Goal: Use online tool/utility: Utilize a website feature to perform a specific function

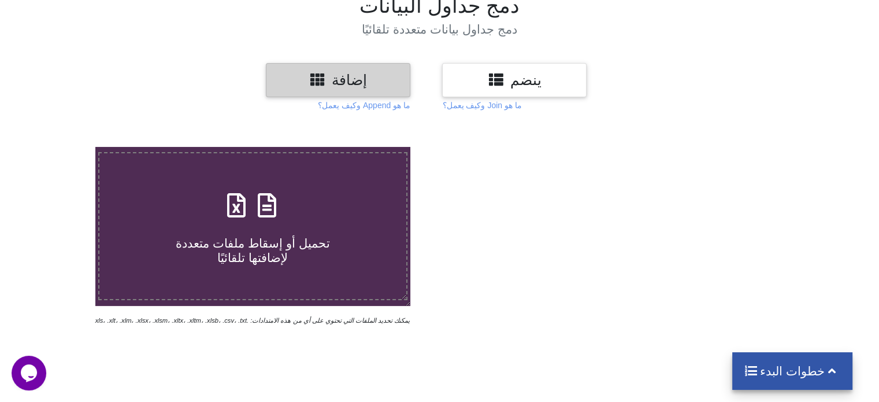
scroll to position [97, 0]
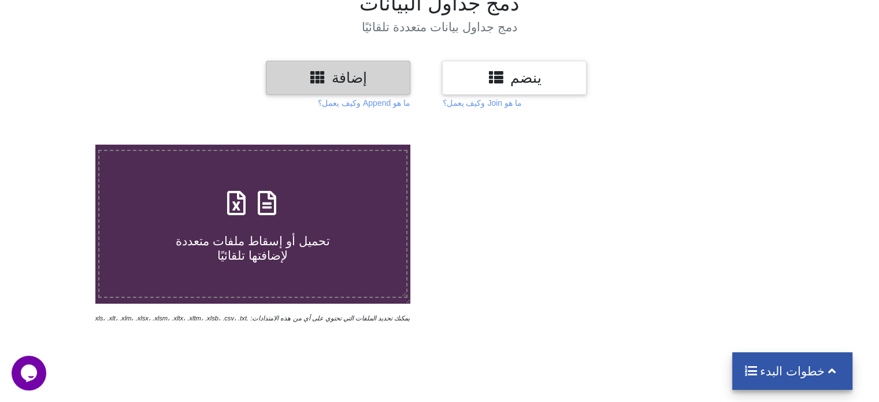
click at [233, 194] on icon at bounding box center [236, 197] width 29 height 24
click at [60, 144] on input "تحميل أو إسقاط ملفات متعددة لإضافتها تلقائيًا" at bounding box center [60, 144] width 0 height 0
type input "C:\fakepath\1183.xlsx"
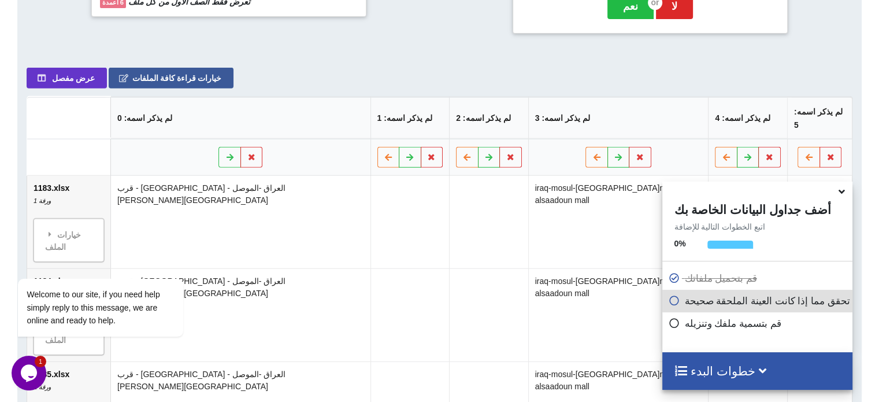
scroll to position [474, 0]
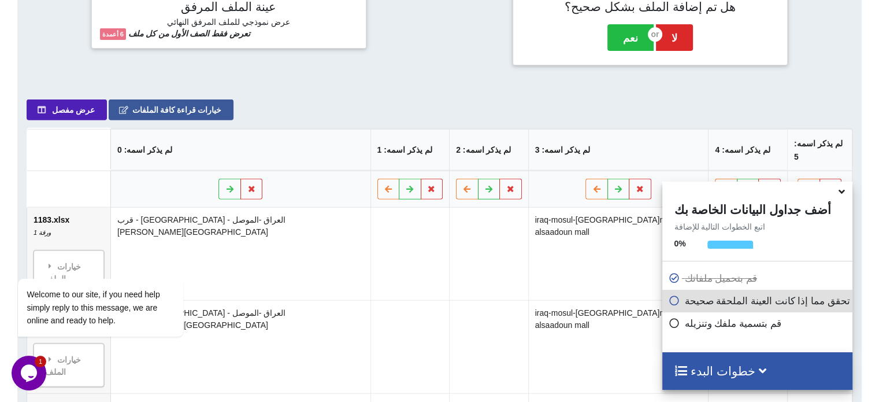
click at [41, 110] on icon at bounding box center [42, 109] width 10 height 7
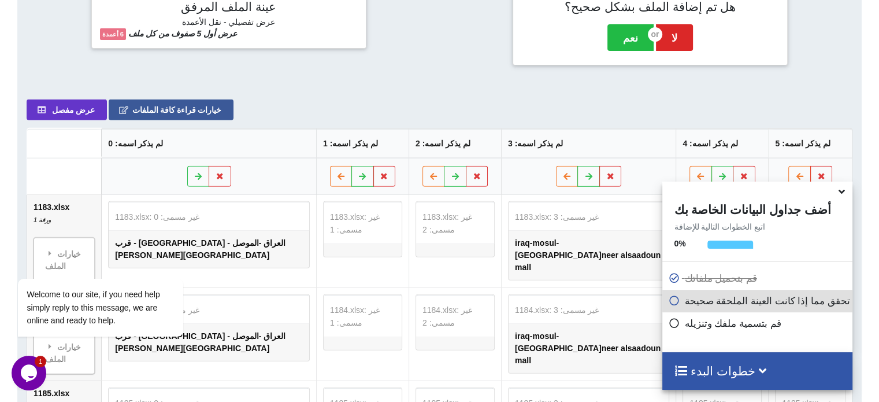
click at [837, 190] on icon at bounding box center [842, 189] width 12 height 10
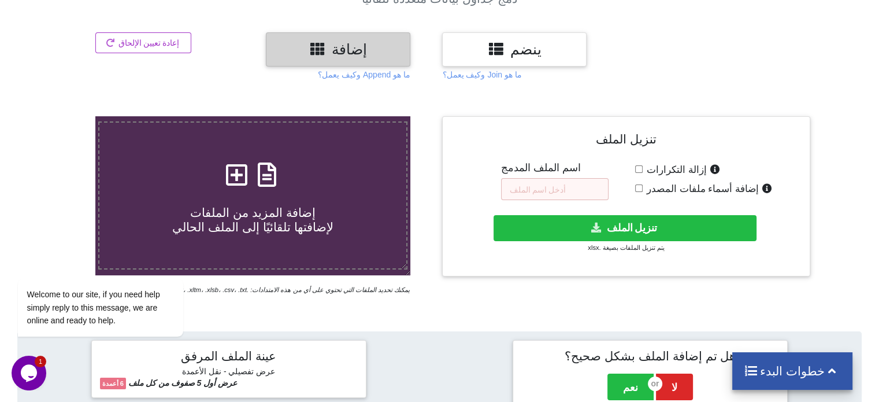
scroll to position [124, 0]
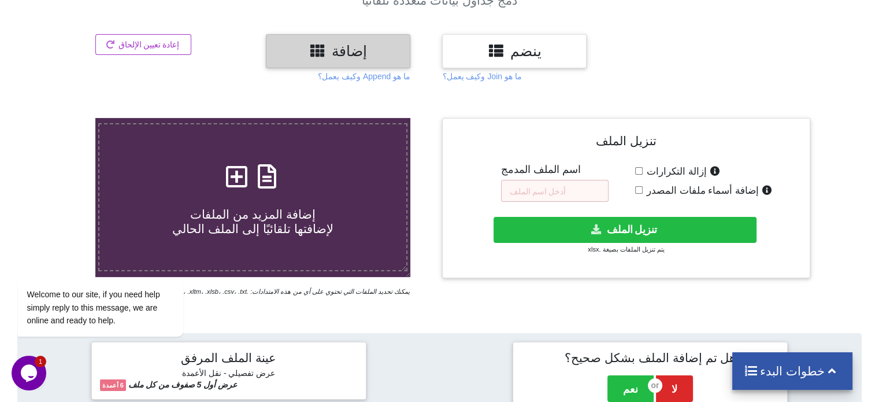
click at [229, 160] on icon at bounding box center [236, 170] width 29 height 24
click at [60, 118] on input "إضافة المزيد من الملفات لإضافتها تلقائيًا إلى الملف الحالي" at bounding box center [60, 118] width 0 height 0
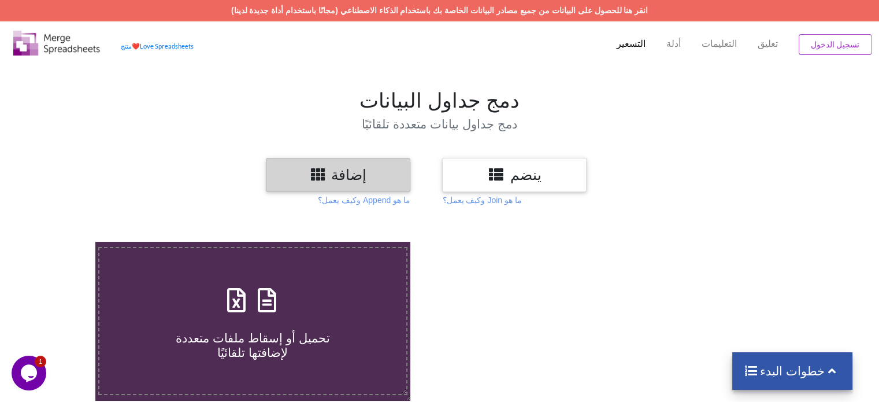
click at [284, 325] on h4 "تحميل أو إسقاط ملفات متعددة لإضافتها تلقائيًا" at bounding box center [252, 338] width 306 height 44
click at [60, 242] on input "تحميل أو إسقاط ملفات متعددة لإضافتها تلقائيًا" at bounding box center [60, 242] width 0 height 0
type input "C:\fakepath\1170.xlsx"
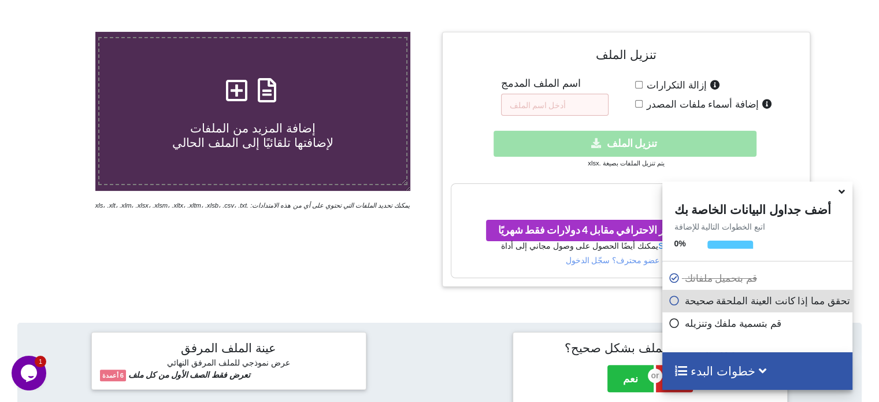
scroll to position [224, 0]
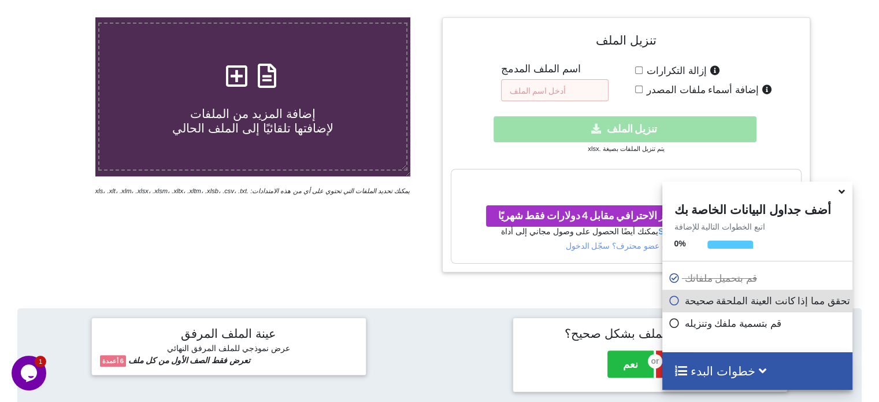
click at [582, 87] on input "text" at bounding box center [554, 90] width 107 height 22
type input "1170"
click at [837, 190] on icon at bounding box center [842, 189] width 12 height 10
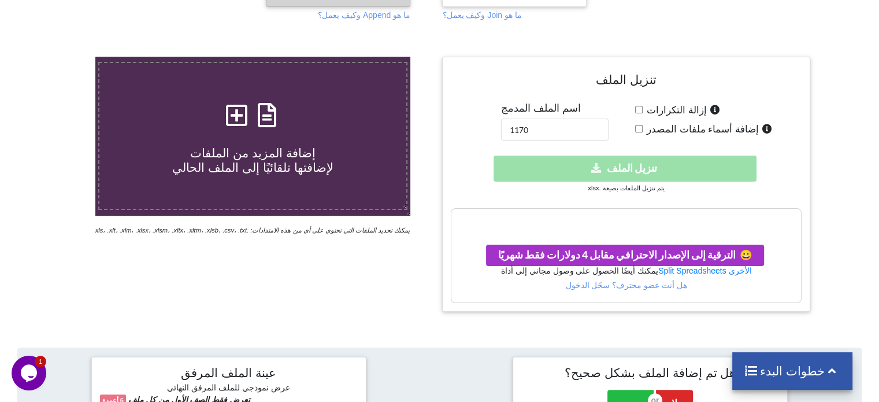
scroll to position [191, 0]
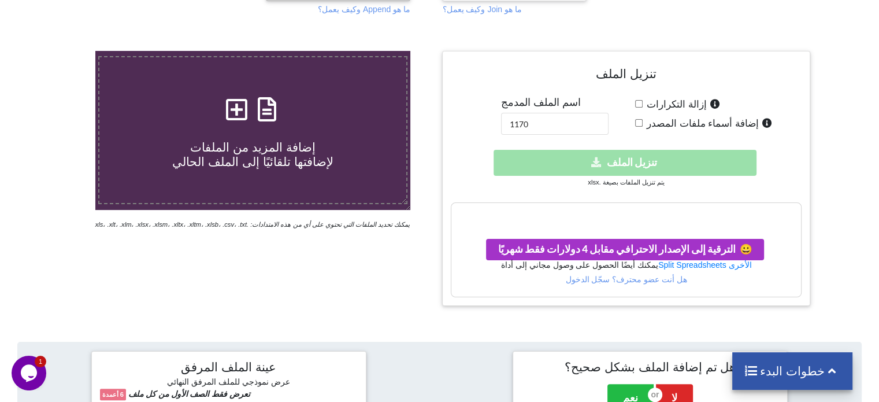
click at [680, 150] on div "تنزيل مخفي تنزيل الملف" at bounding box center [626, 163] width 350 height 26
click at [620, 166] on div "تنزيل مخفي تنزيل الملف" at bounding box center [626, 163] width 350 height 26
click at [210, 96] on div "إضافة المزيد من الملفات لإضافتها تلقائيًا إلى الملف الحالي" at bounding box center [252, 130] width 306 height 78
click at [60, 51] on input "إضافة المزيد من الملفات لإضافتها تلقائيًا إلى الملف الحالي" at bounding box center [60, 51] width 0 height 0
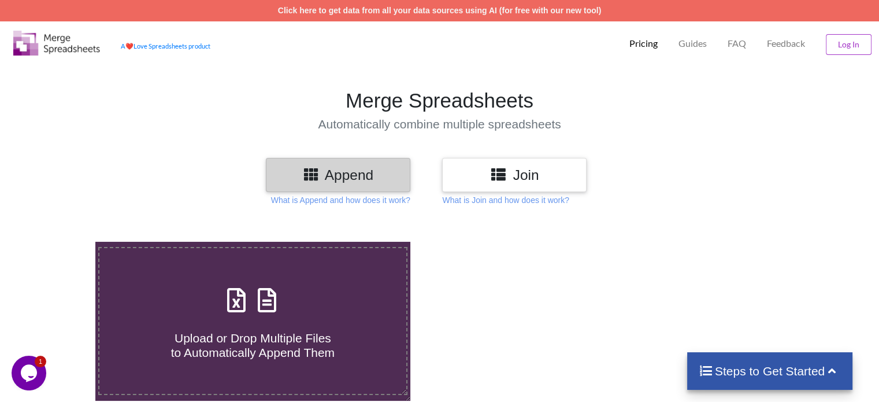
click at [307, 298] on div "Upload or Drop Multiple Files to Automatically Append Them" at bounding box center [252, 321] width 306 height 78
click at [60, 242] on input "Upload or Drop Multiple Files to Automatically Append Them" at bounding box center [60, 242] width 0 height 0
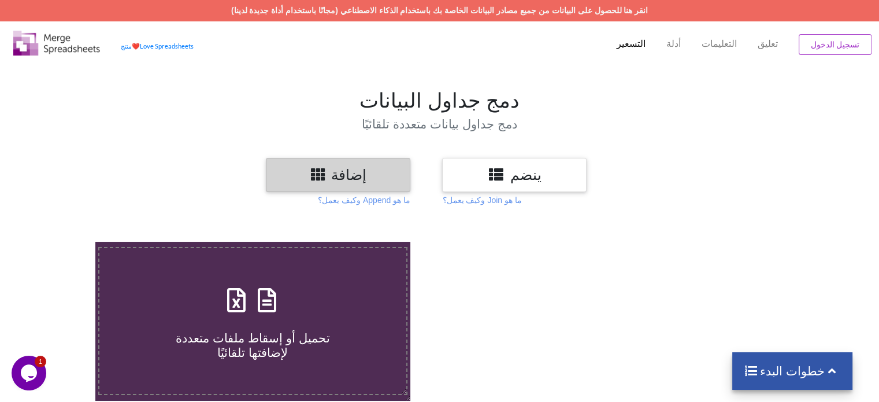
type input "C:\fakepath\1186.xlsx"
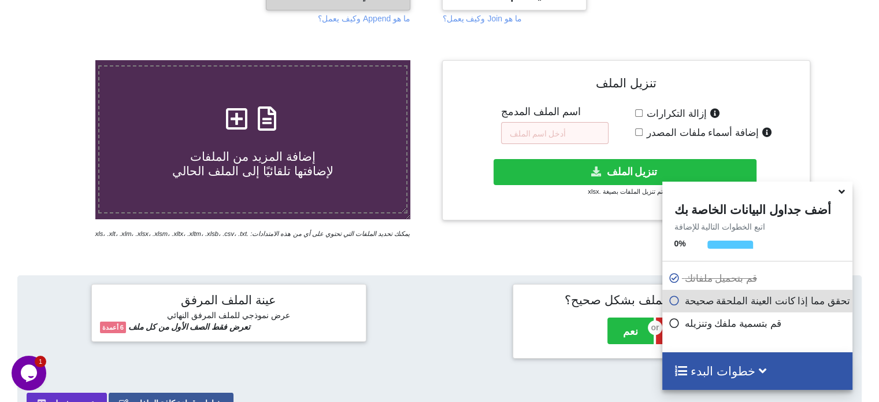
scroll to position [154, 0]
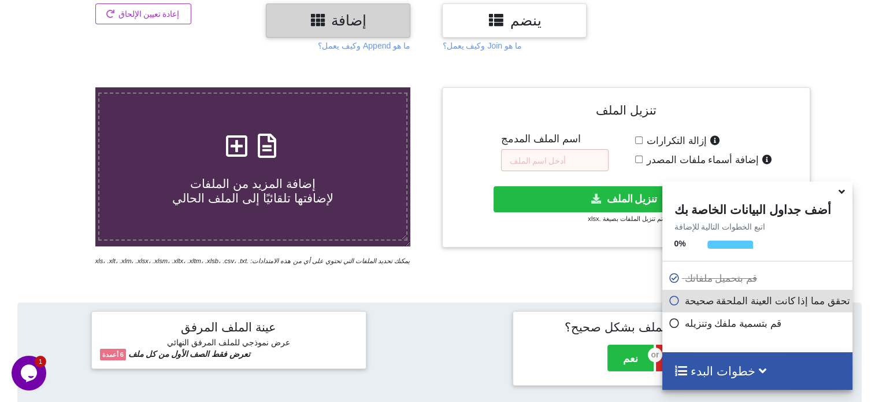
click at [541, 133] on font "اسم الملف المدمج" at bounding box center [541, 139] width 80 height 12
click at [539, 153] on input "text" at bounding box center [554, 160] width 107 height 22
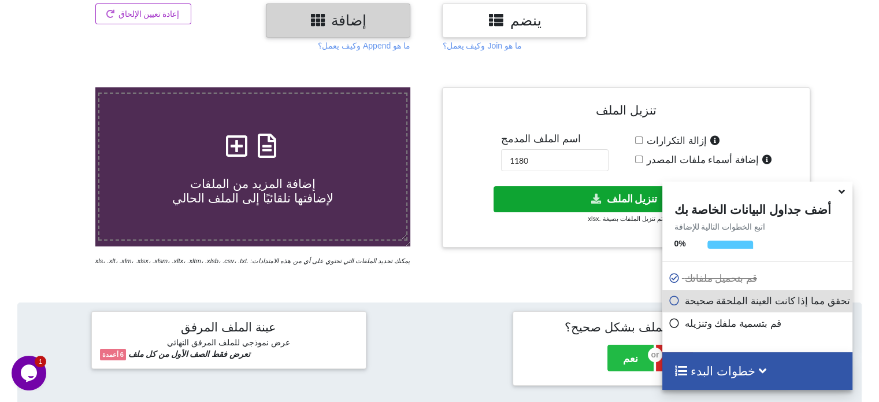
click at [626, 198] on font "تنزيل الملف" at bounding box center [632, 198] width 50 height 12
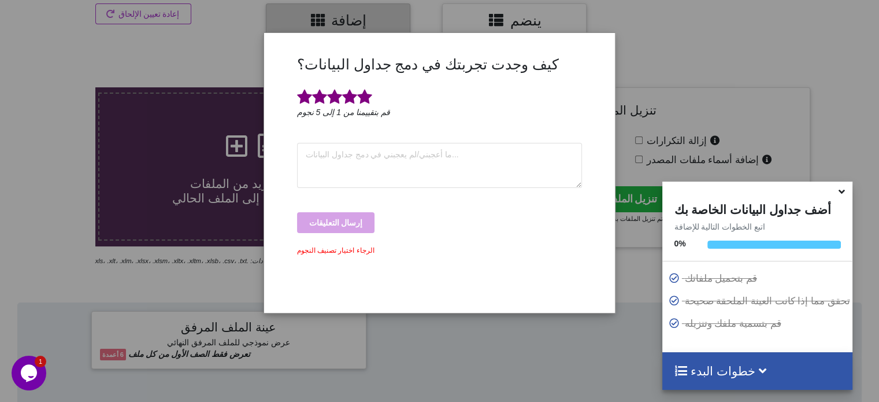
click at [361, 103] on span at bounding box center [364, 97] width 15 height 16
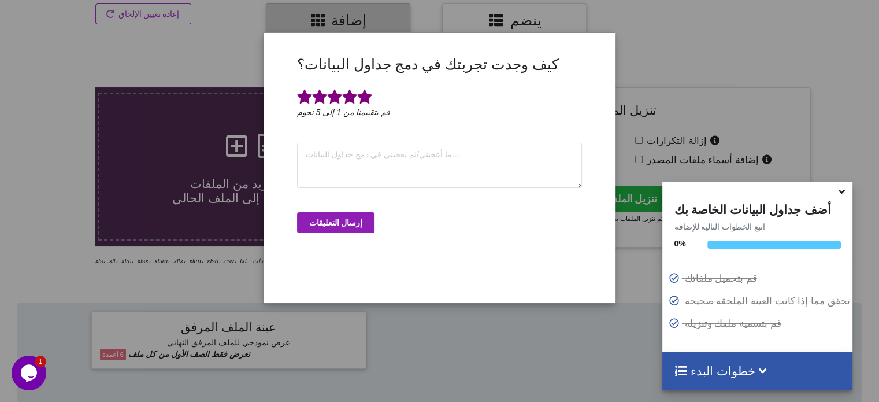
click at [347, 221] on font "إرسال التعليقات" at bounding box center [335, 222] width 53 height 10
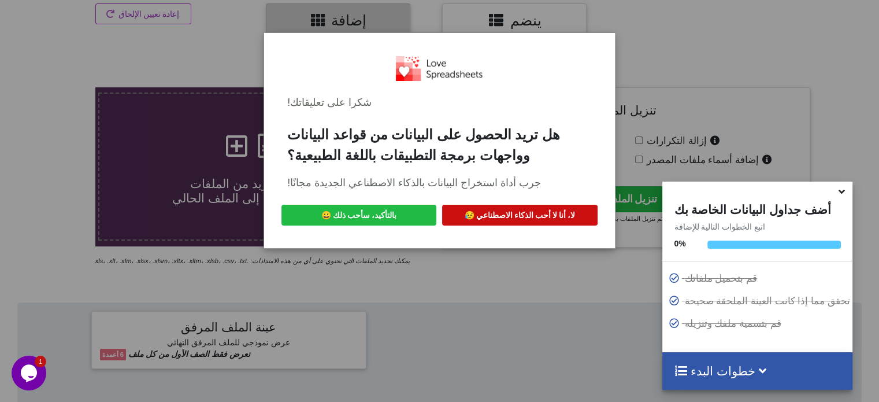
click at [543, 207] on button "لا، أنا لا أحب الذكاء الاصطناعي 😥" at bounding box center [519, 215] width 155 height 21
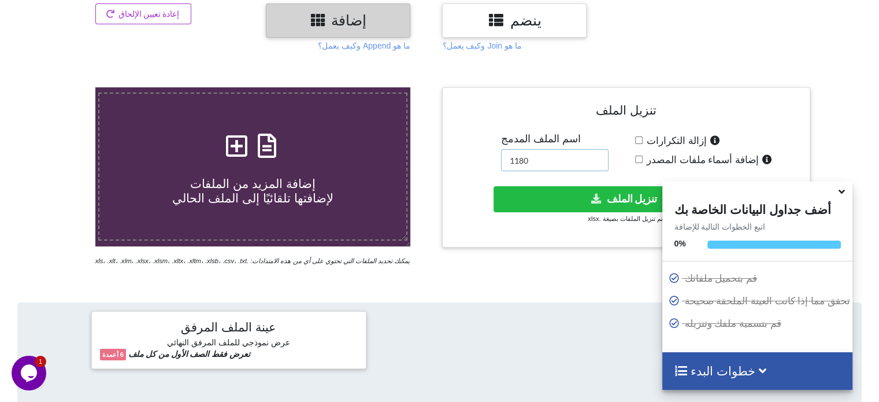
click at [543, 162] on input "1180" at bounding box center [554, 160] width 107 height 22
type input "1"
type input "4444"
click at [532, 194] on button "تنزيل الملف" at bounding box center [625, 199] width 263 height 26
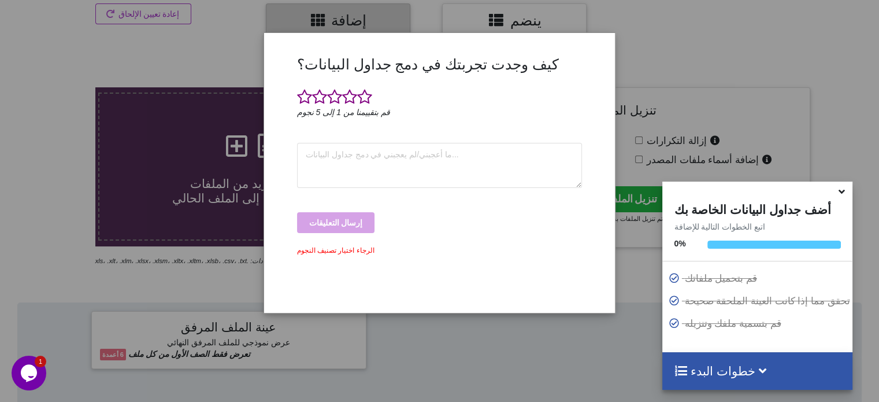
click at [841, 194] on icon at bounding box center [842, 189] width 12 height 10
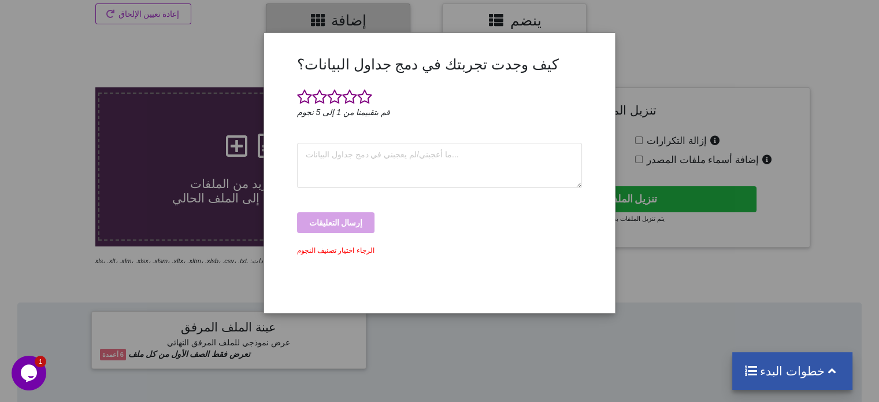
click at [841, 194] on div "كيف وجدت تجربتك في دمج جداول البيانات؟ قم بتقييمنا من 1 إلى 5 نجوم إرسال التعلي…" at bounding box center [439, 201] width 879 height 402
click at [361, 97] on span at bounding box center [364, 97] width 15 height 16
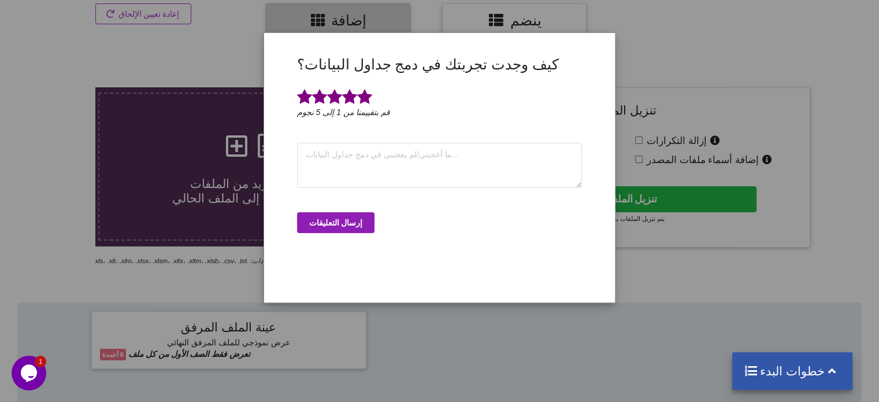
click at [335, 220] on font "إرسال التعليقات" at bounding box center [335, 222] width 53 height 10
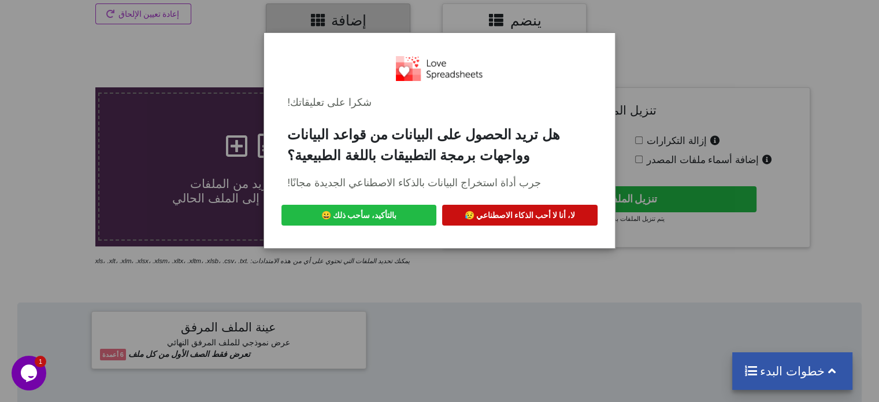
click at [506, 214] on font "لا، أنا لا أحب الذكاء الاصطناعي 😥" at bounding box center [520, 215] width 110 height 10
